Goal: Contribute content: Add original content to the website for others to see

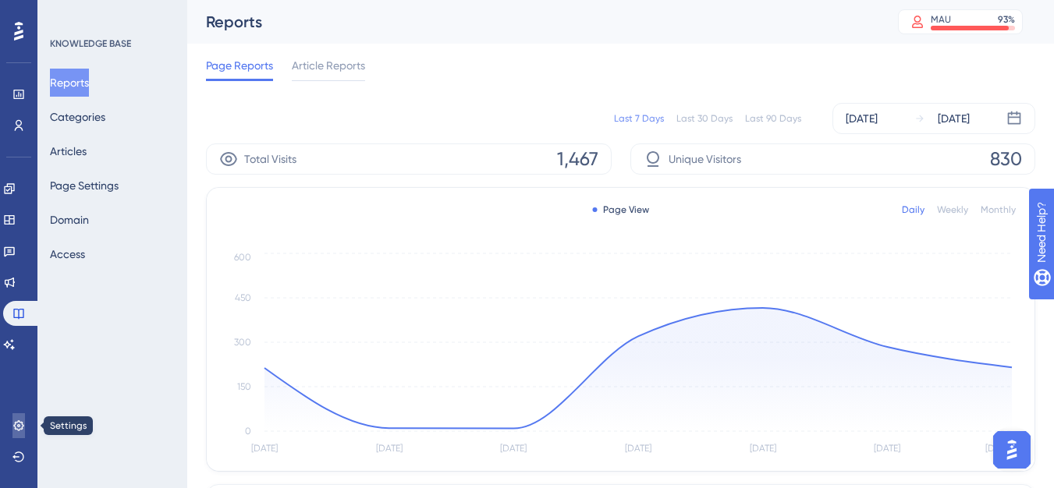
click at [25, 427] on link at bounding box center [18, 425] width 12 height 25
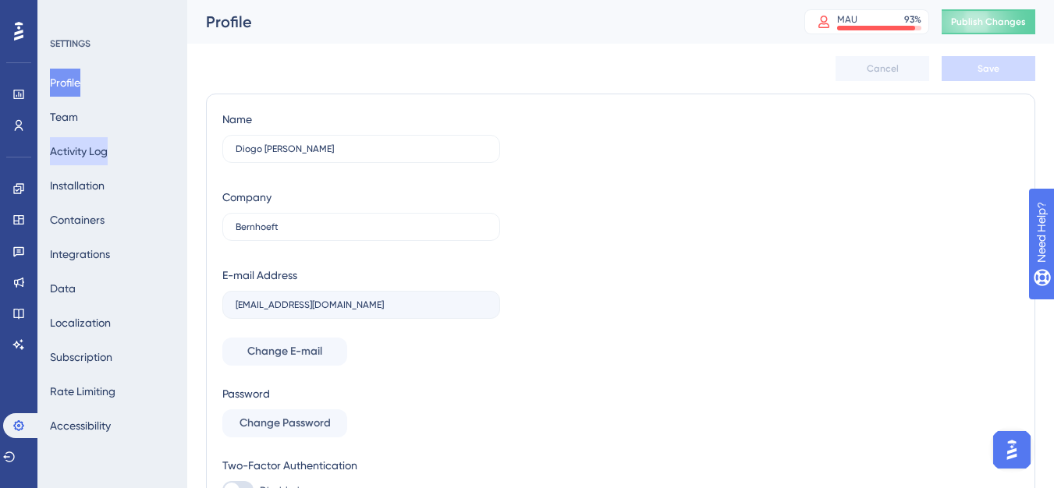
click at [108, 145] on button "Activity Log" at bounding box center [79, 151] width 58 height 28
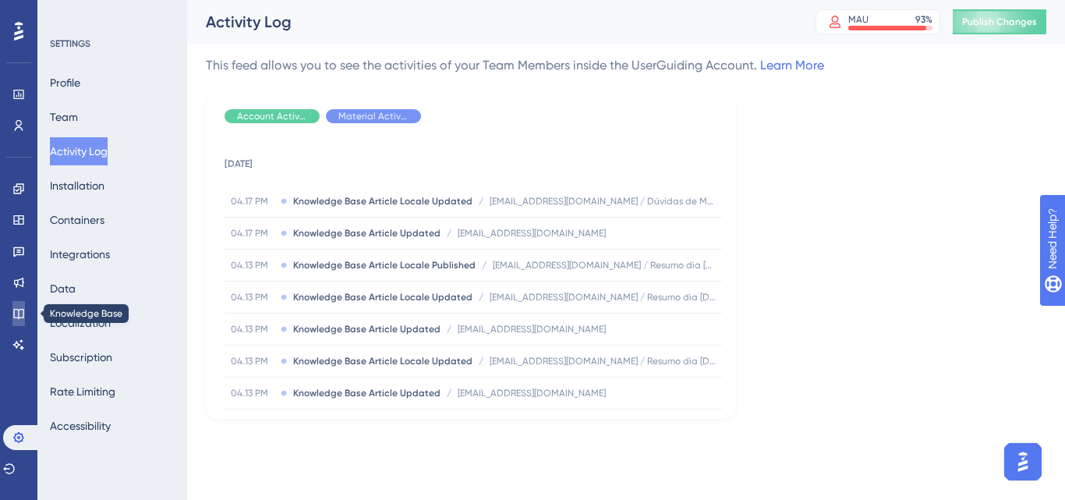
click at [12, 303] on link at bounding box center [18, 313] width 12 height 25
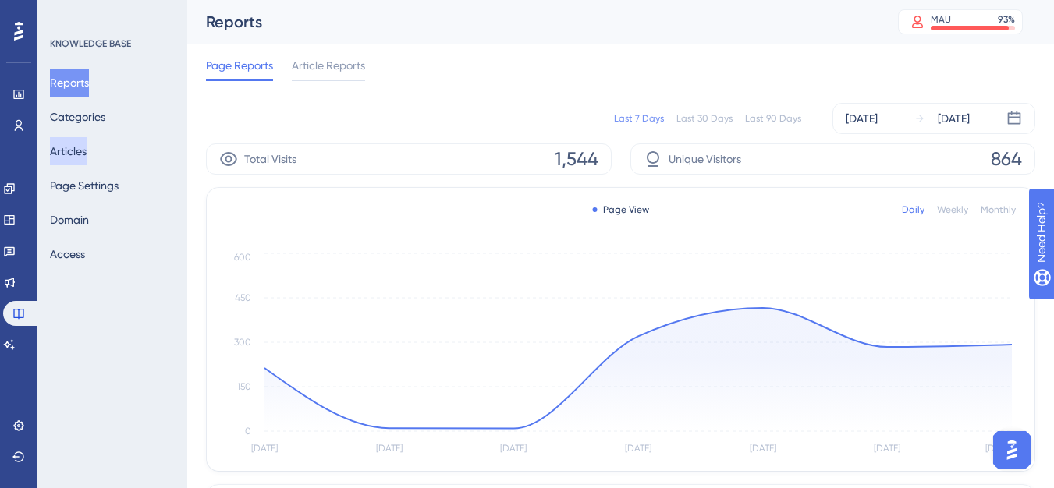
click at [87, 149] on button "Articles" at bounding box center [68, 151] width 37 height 28
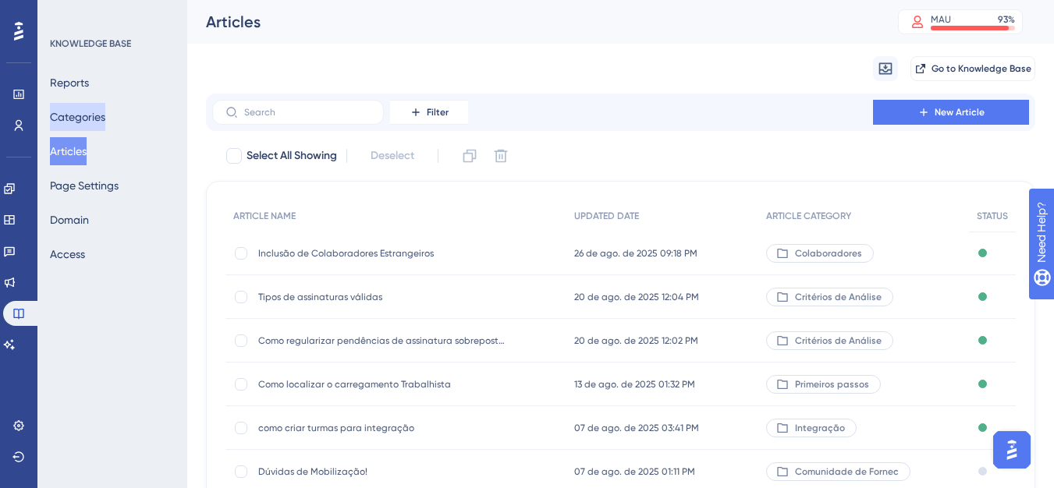
click at [95, 126] on button "Categories" at bounding box center [77, 117] width 55 height 28
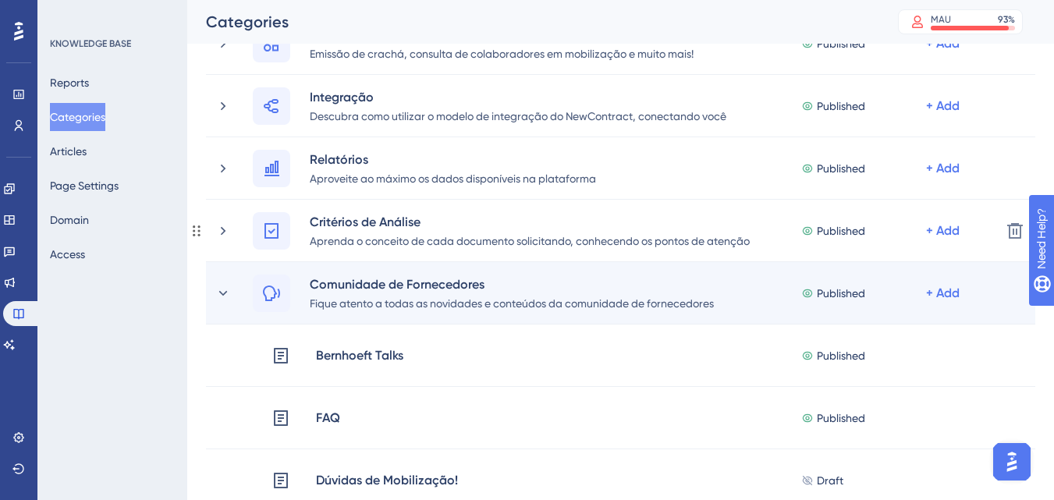
scroll to position [390, 0]
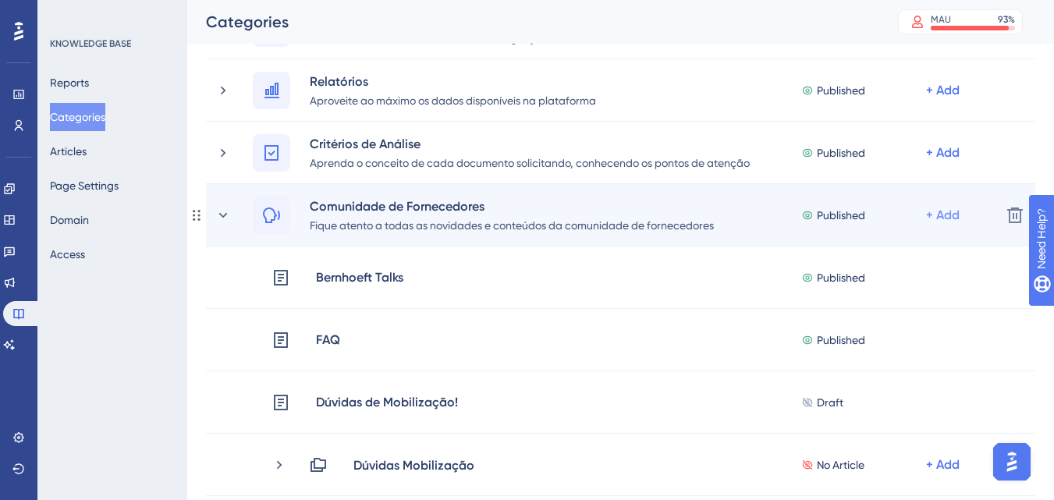
click at [944, 212] on div "+ Add" at bounding box center [943, 215] width 34 height 19
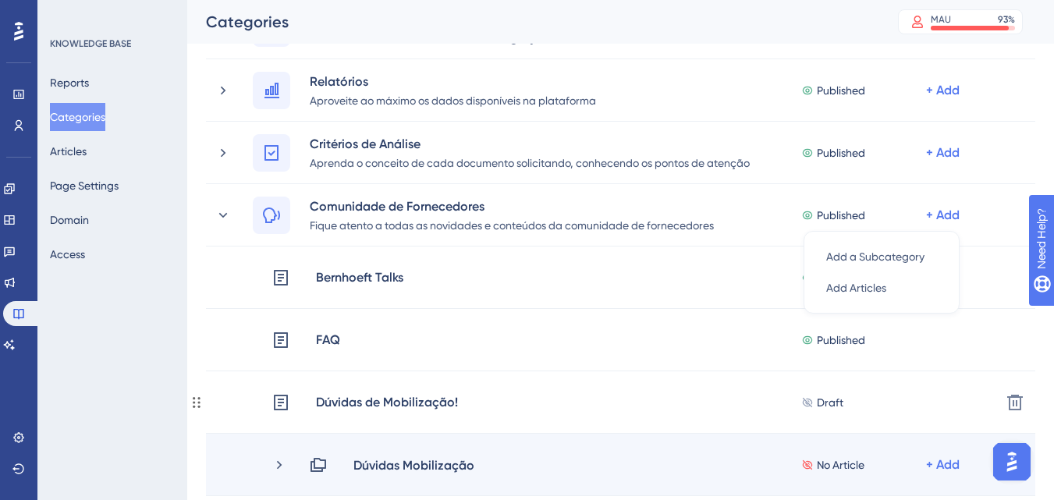
scroll to position [546, 0]
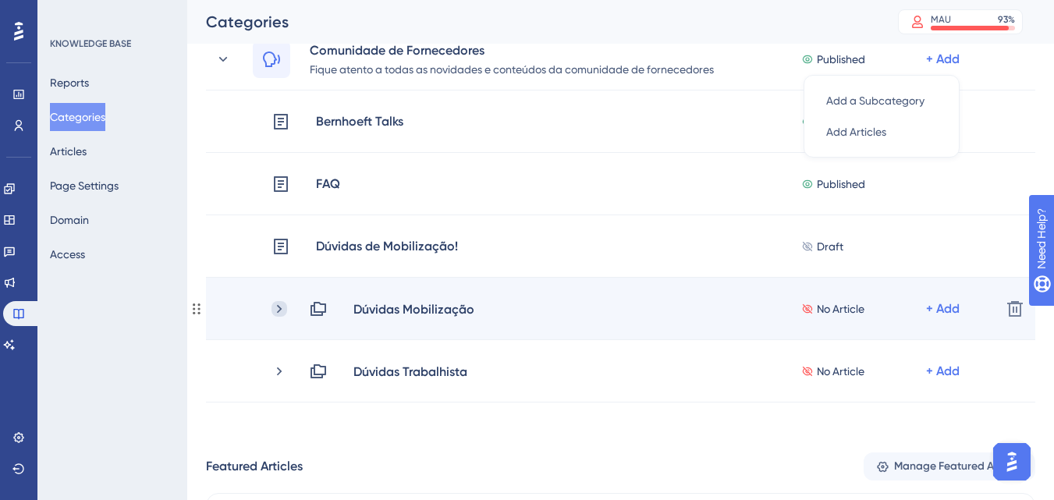
click at [280, 303] on icon at bounding box center [279, 309] width 16 height 16
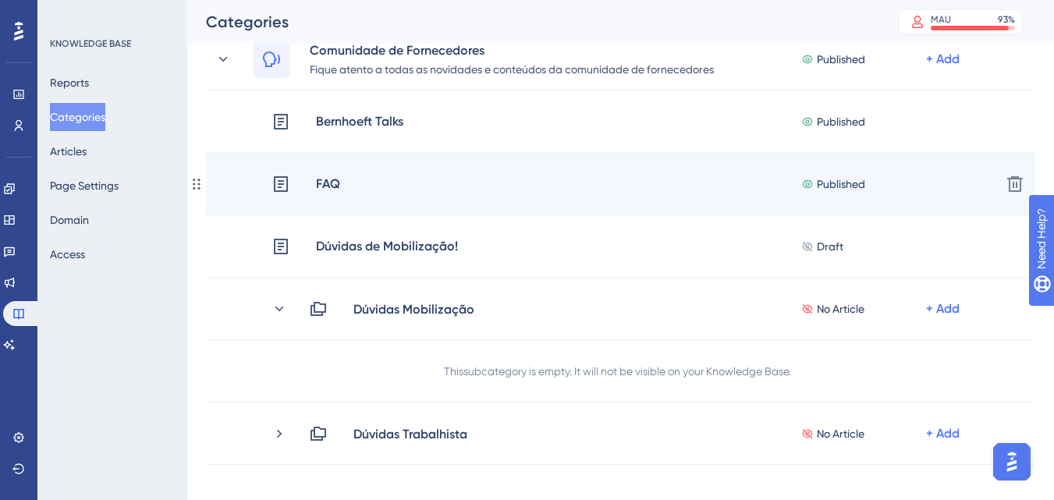
click at [677, 190] on div "FAQ Published + Add" at bounding box center [629, 184] width 717 height 20
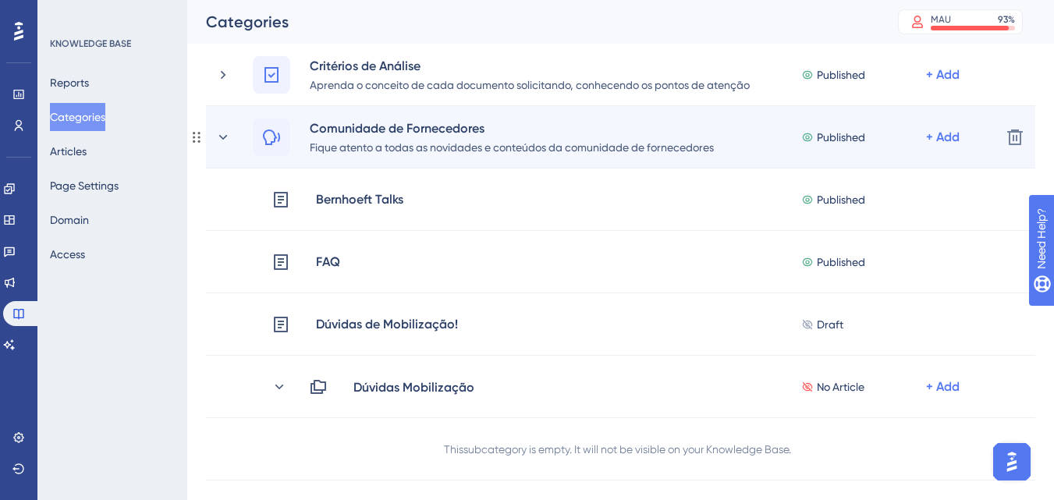
scroll to position [390, 0]
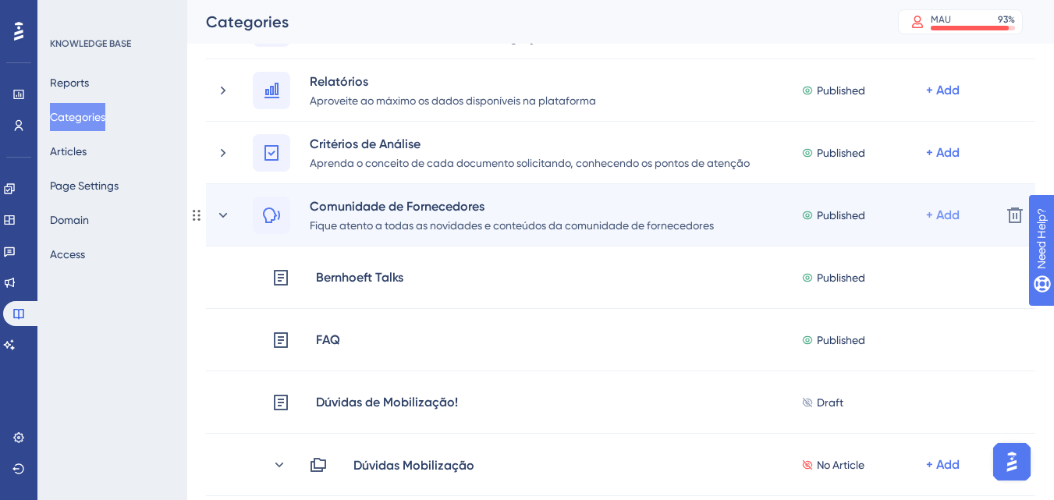
click at [934, 211] on div "+ Add" at bounding box center [943, 215] width 34 height 19
click at [879, 290] on span "Add Articles" at bounding box center [856, 287] width 60 height 19
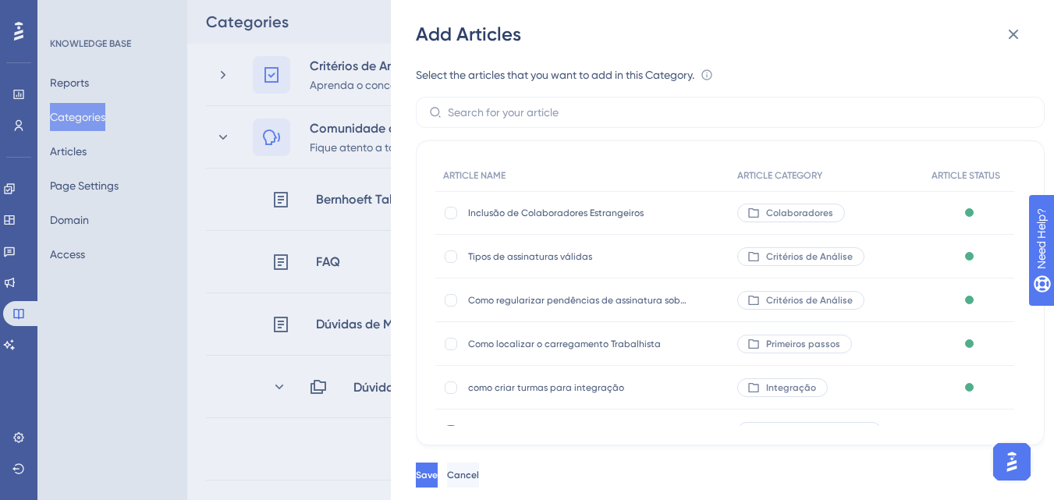
scroll to position [312, 0]
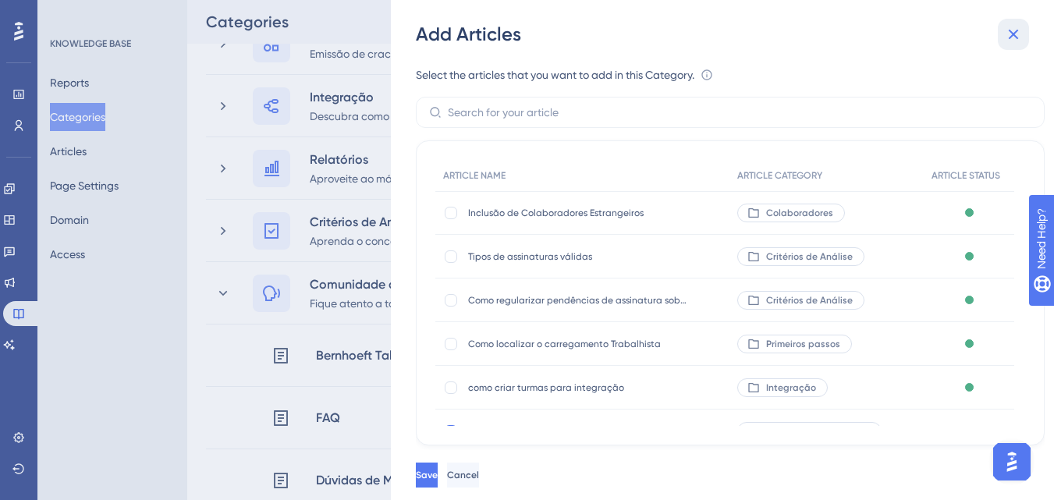
drag, startPoint x: 1018, startPoint y: 36, endPoint x: 1051, endPoint y: 126, distance: 95.8
click at [1018, 36] on icon at bounding box center [1013, 34] width 19 height 19
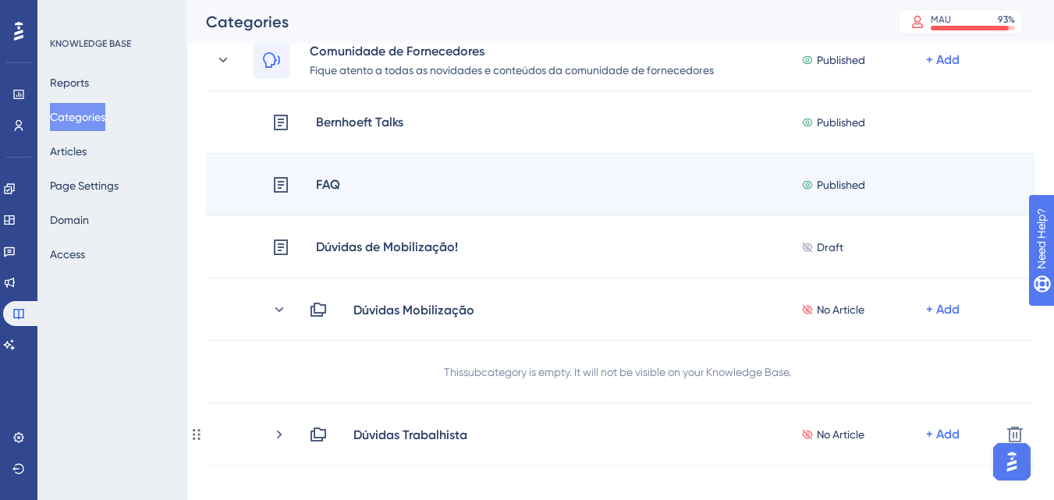
scroll to position [546, 0]
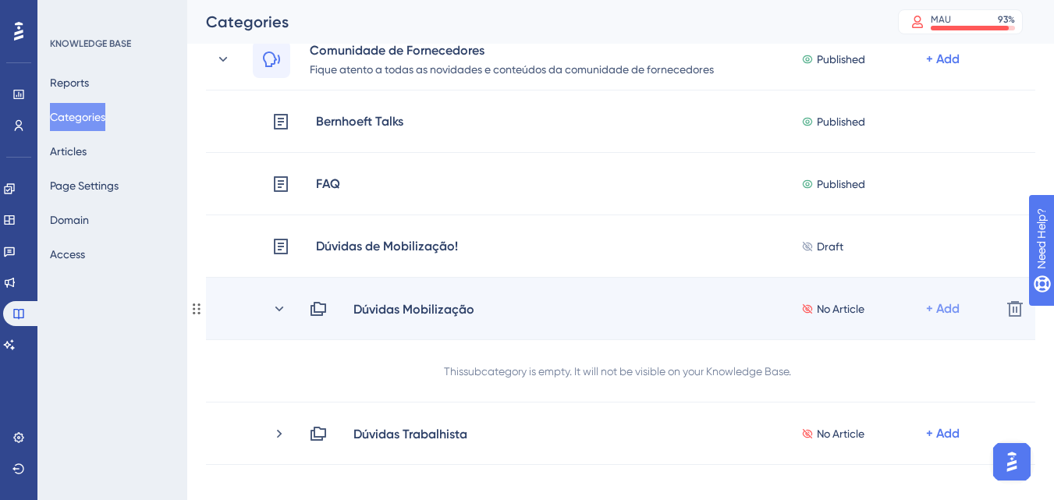
click at [957, 312] on div "+ Add" at bounding box center [943, 309] width 34 height 19
click at [848, 348] on span "Add Articles" at bounding box center [856, 350] width 60 height 19
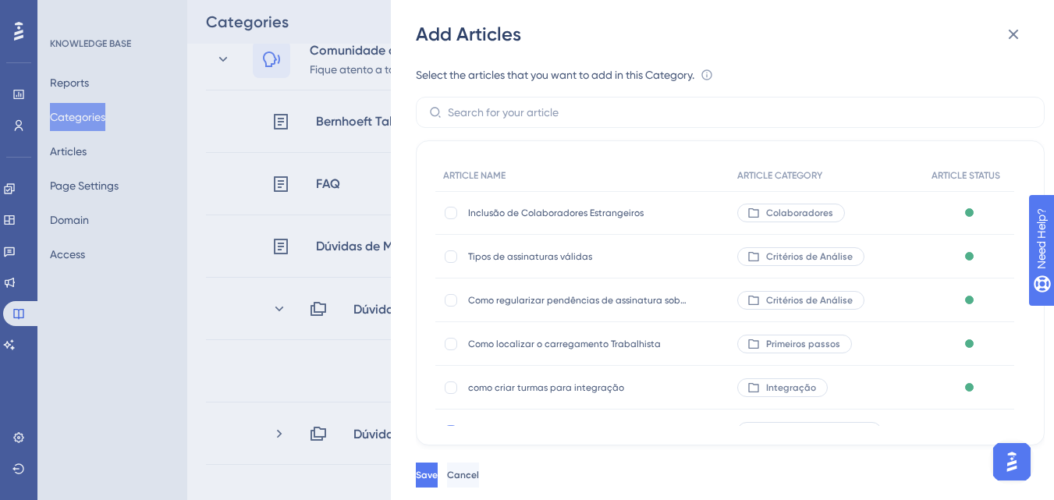
scroll to position [156, 0]
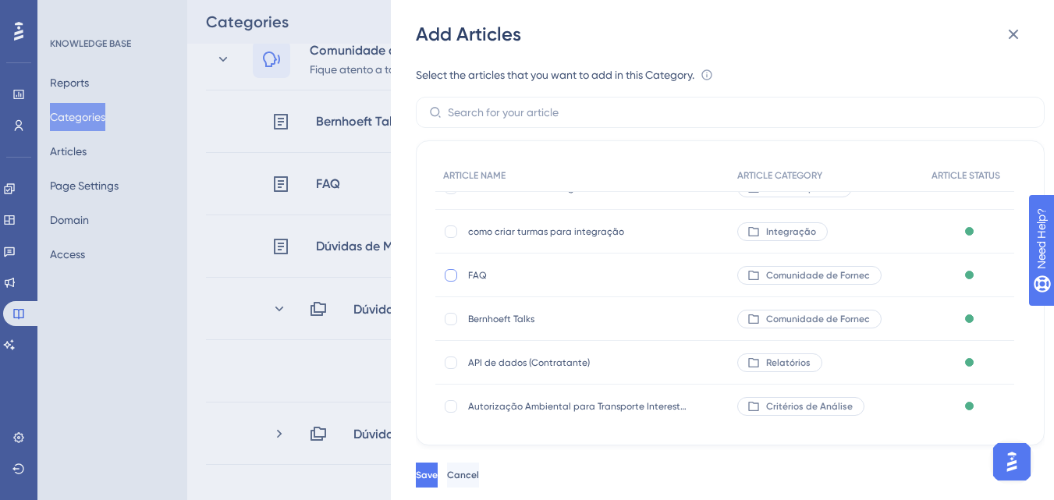
click at [456, 278] on div at bounding box center [451, 275] width 12 height 12
checkbox input "true"
click at [438, 469] on span "Save" at bounding box center [427, 475] width 22 height 12
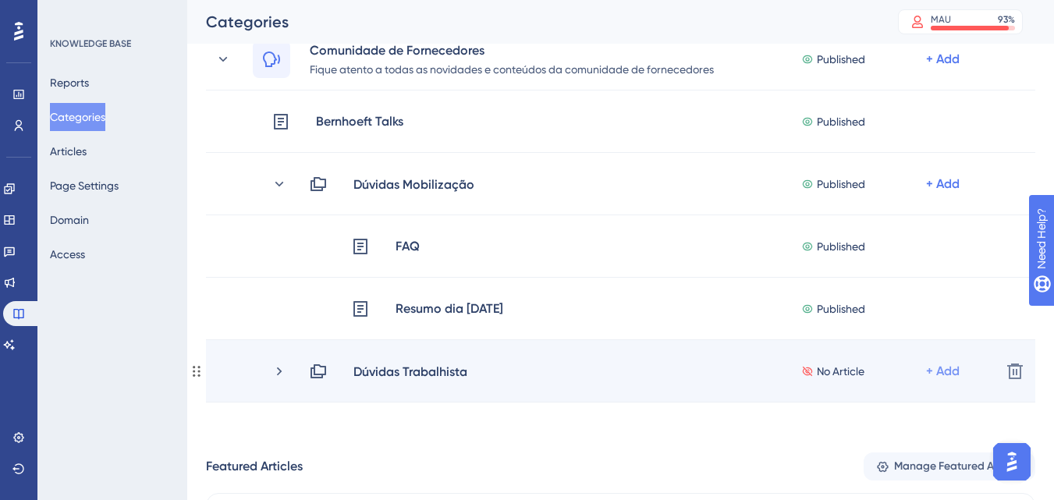
click at [944, 372] on div "+ Add" at bounding box center [943, 371] width 34 height 19
click at [860, 404] on span "Add Articles" at bounding box center [856, 412] width 60 height 19
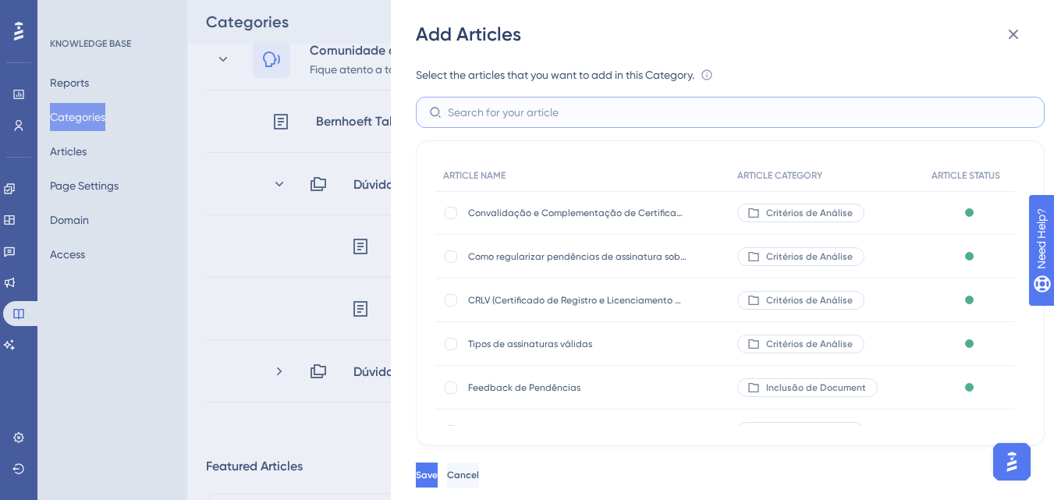
click at [451, 117] on input "text" at bounding box center [739, 112] width 583 height 17
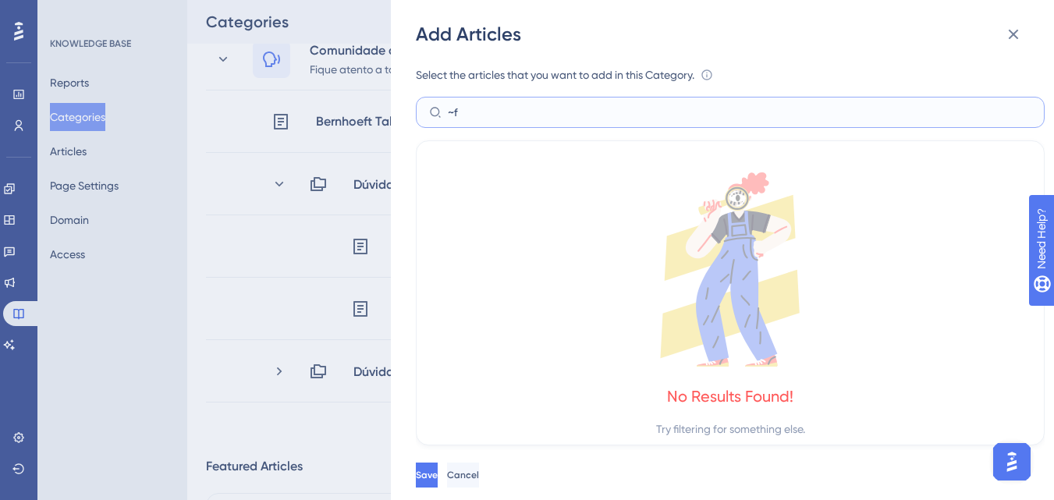
type input "~"
type input "f"
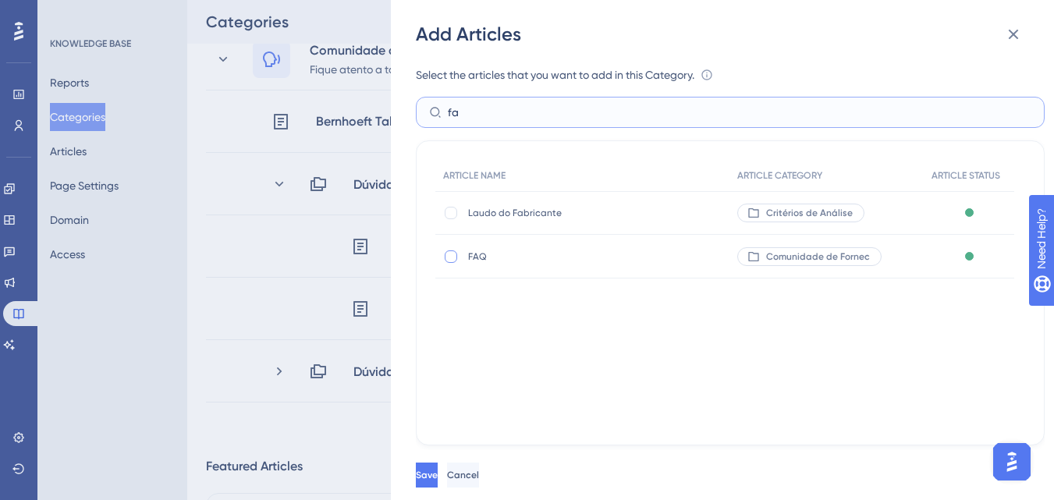
type input "fa"
click at [452, 258] on div at bounding box center [451, 256] width 12 height 12
checkbox input "true"
click at [441, 466] on button "Save" at bounding box center [428, 475] width 25 height 25
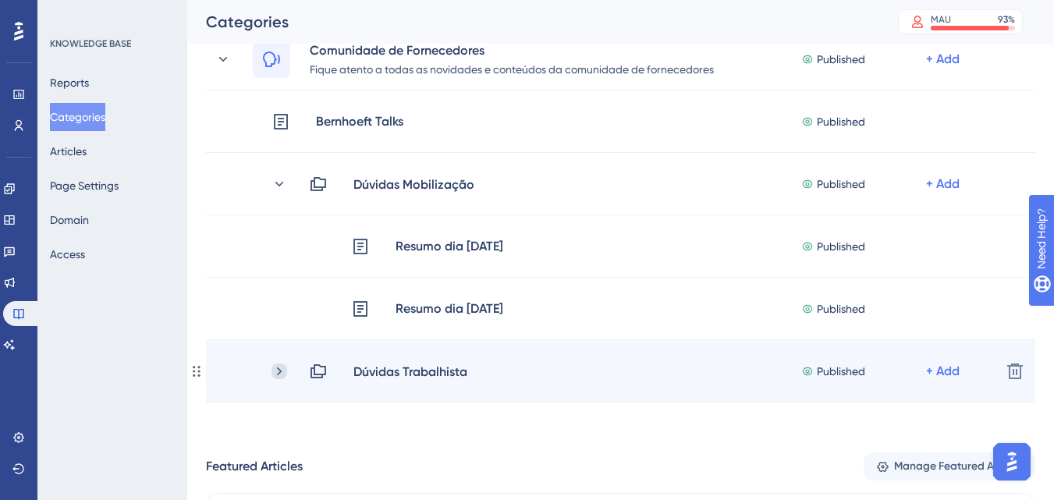
click at [285, 368] on icon at bounding box center [279, 371] width 16 height 16
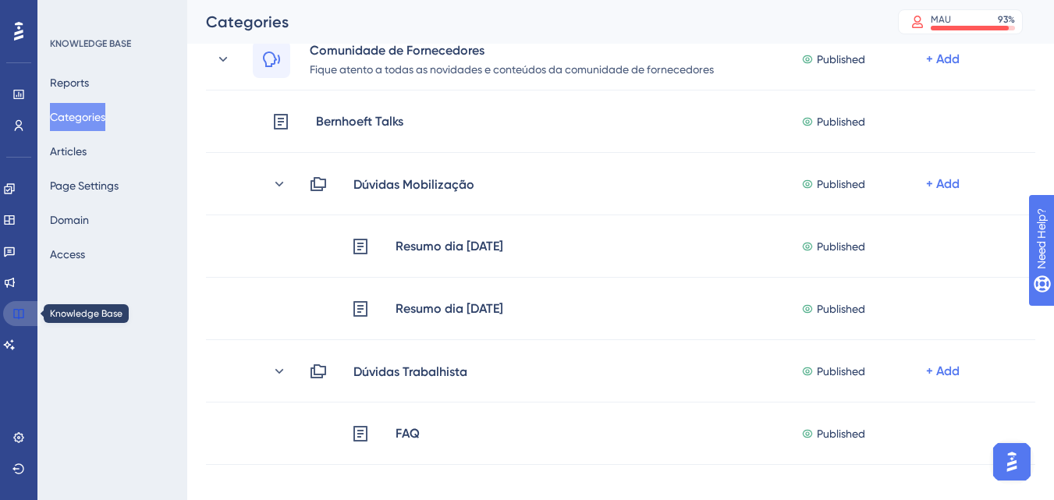
click at [16, 314] on icon at bounding box center [18, 313] width 12 height 12
click at [89, 84] on button "Reports" at bounding box center [69, 83] width 39 height 28
